Goal: Transaction & Acquisition: Purchase product/service

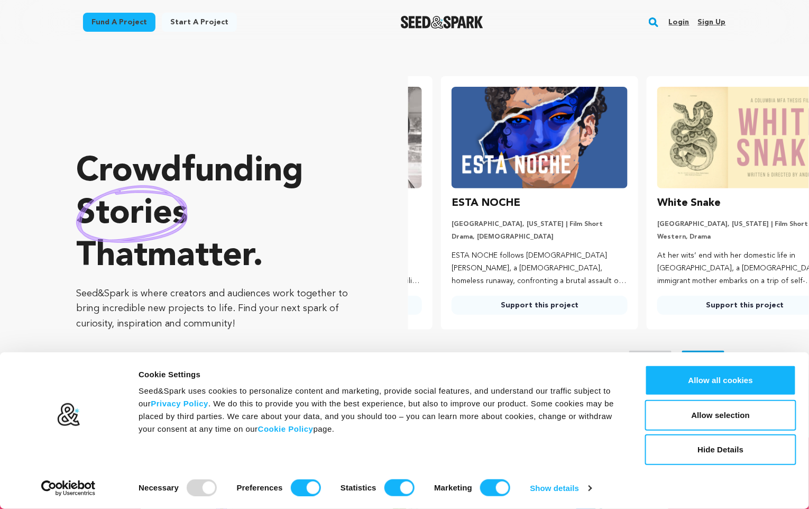
scroll to position [0, 214]
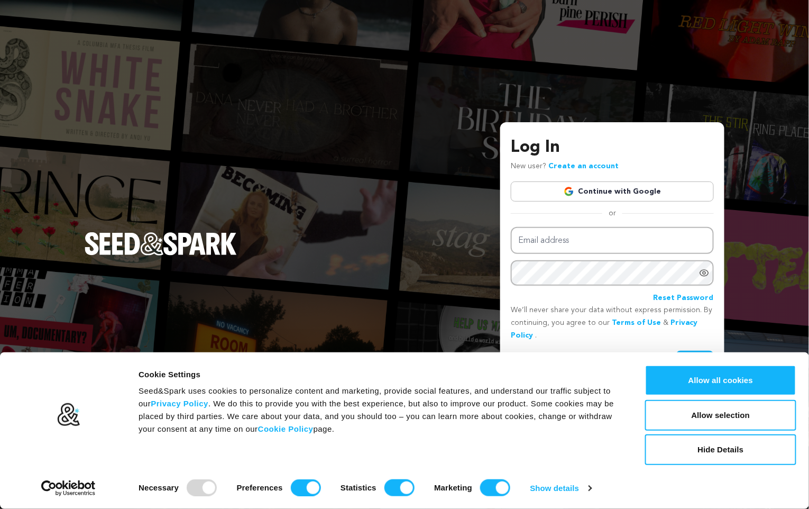
click at [630, 191] on link "Continue with Google" at bounding box center [612, 191] width 203 height 20
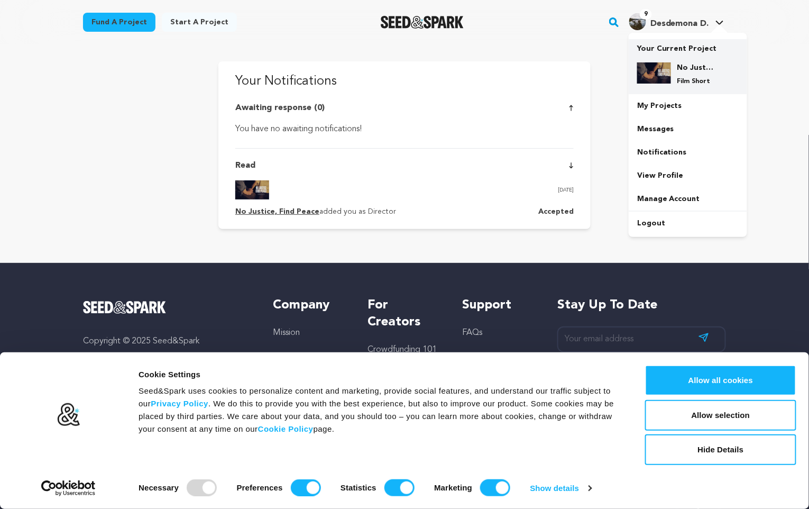
click at [699, 66] on h4 "No Justice, Find Peace" at bounding box center [697, 67] width 38 height 11
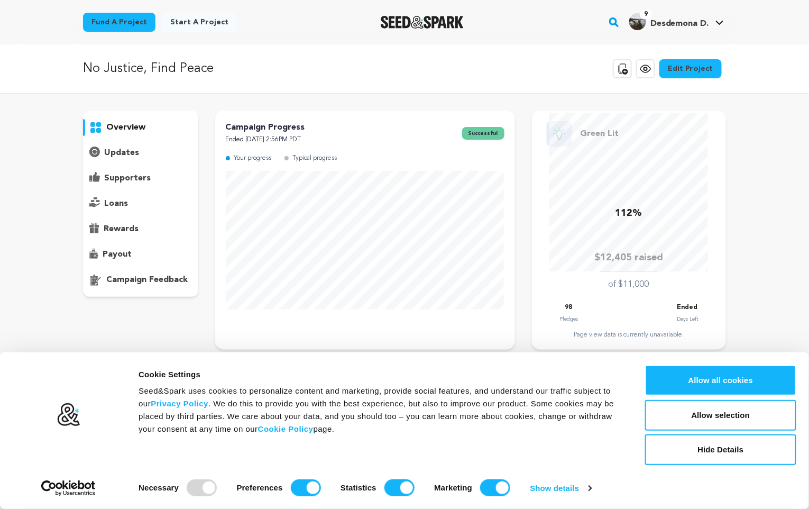
click at [647, 66] on icon at bounding box center [645, 68] width 13 height 13
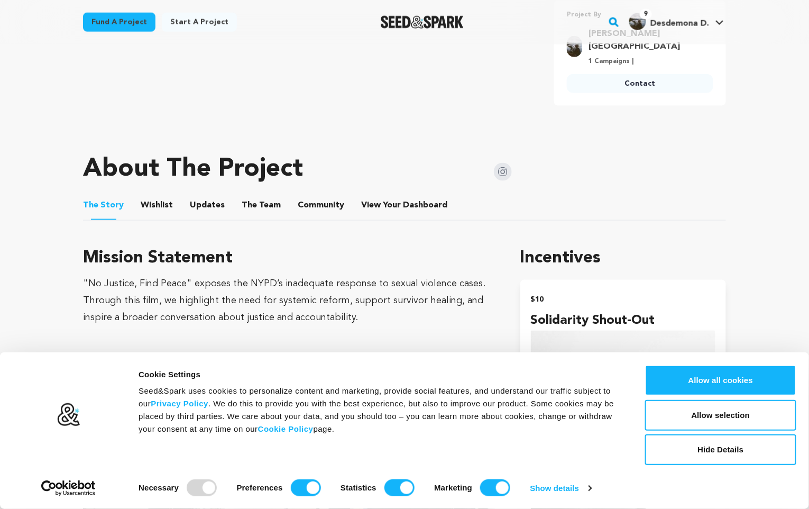
scroll to position [501, 0]
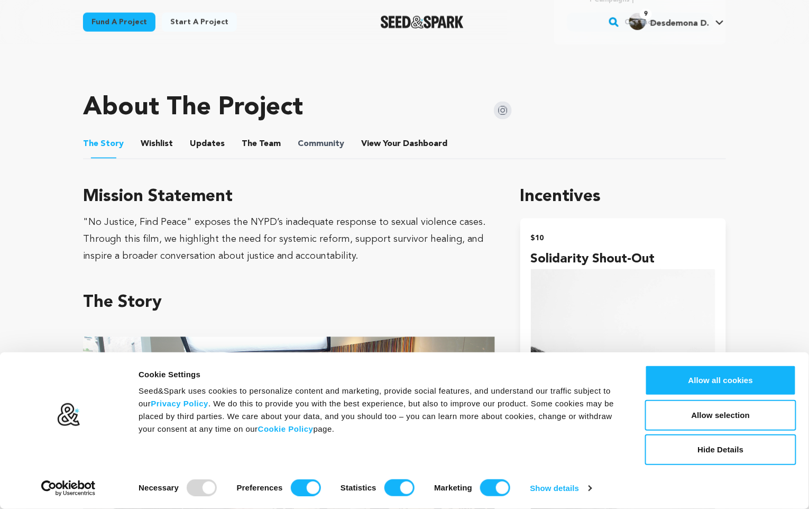
click at [328, 138] on span "Community" at bounding box center [321, 144] width 47 height 13
click at [168, 138] on span "Wishlist" at bounding box center [157, 144] width 32 height 13
click at [719, 417] on button "Allow selection" at bounding box center [720, 415] width 151 height 31
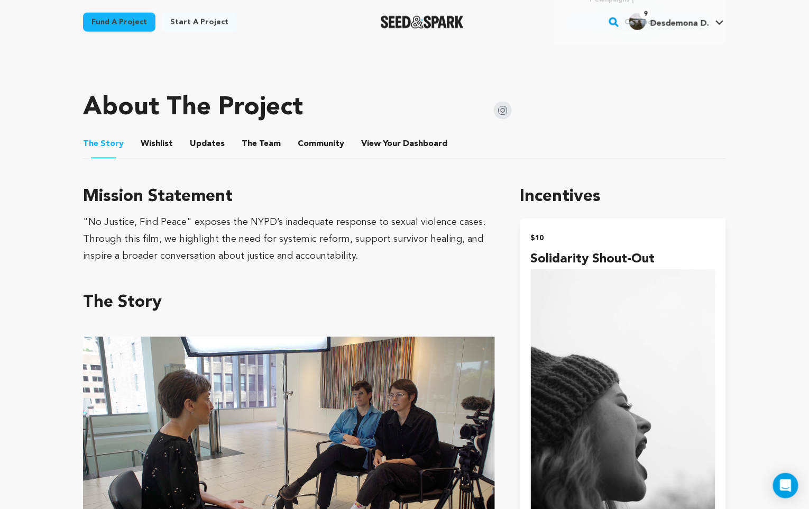
click at [154, 133] on button "Wishlist" at bounding box center [156, 145] width 25 height 25
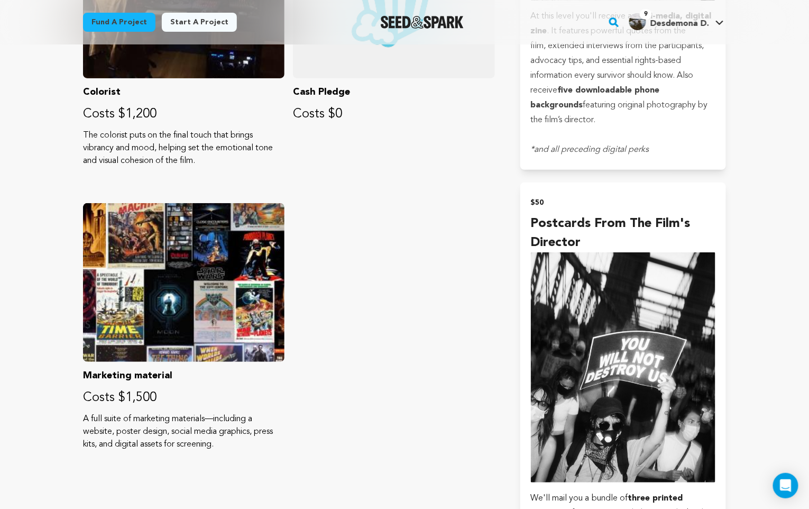
scroll to position [1412, 0]
